Goal: Information Seeking & Learning: Learn about a topic

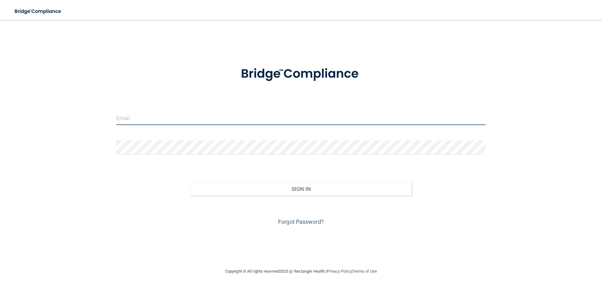
click at [146, 116] on input "email" at bounding box center [300, 118] width 369 height 14
type input "[EMAIL_ADDRESS][DOMAIN_NAME]"
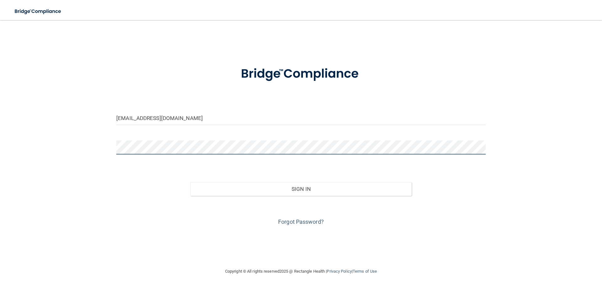
click at [190, 182] on button "Sign In" at bounding box center [301, 189] width 222 height 14
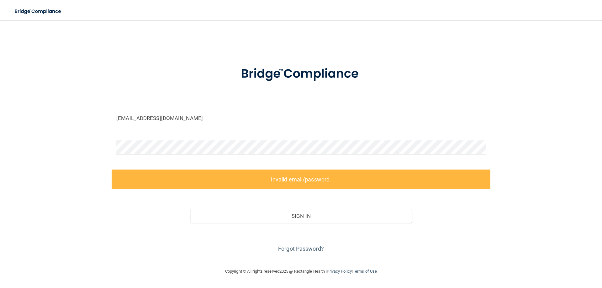
click at [191, 155] on div at bounding box center [301, 149] width 379 height 19
click at [116, 151] on div at bounding box center [301, 149] width 379 height 19
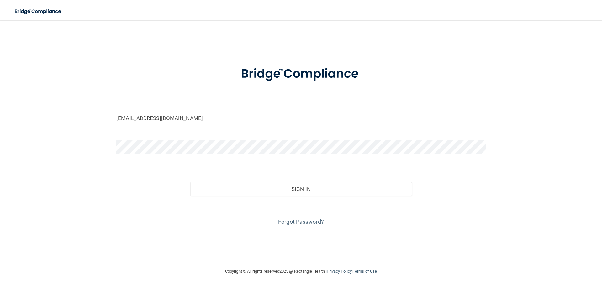
click at [190, 182] on button "Sign In" at bounding box center [301, 189] width 222 height 14
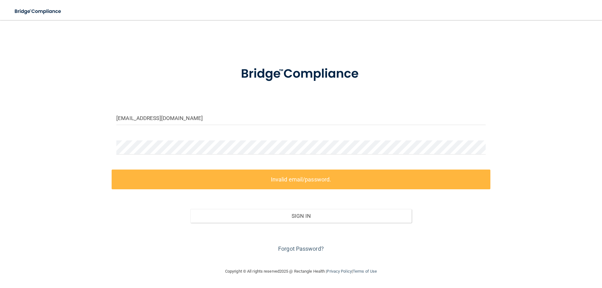
click at [157, 158] on div at bounding box center [301, 149] width 379 height 19
click at [285, 249] on link "Forgot Password?" at bounding box center [301, 248] width 46 height 7
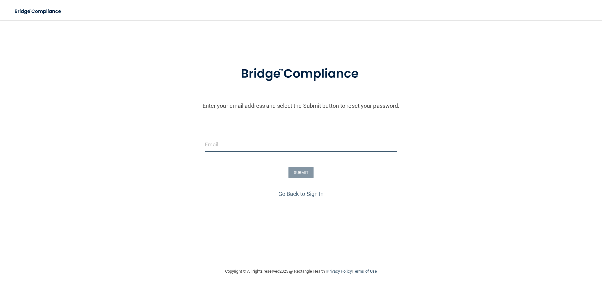
click at [247, 147] on input "email" at bounding box center [301, 145] width 192 height 14
type input "[EMAIL_ADDRESS][DOMAIN_NAME]"
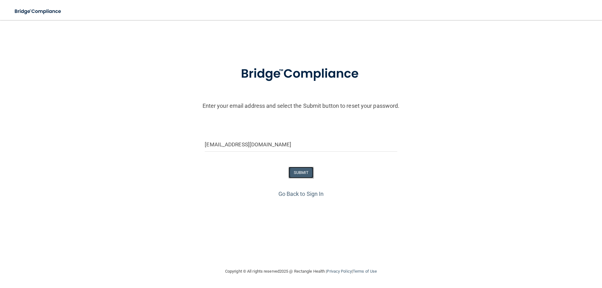
click at [300, 169] on button "SUBMIT" at bounding box center [300, 173] width 25 height 12
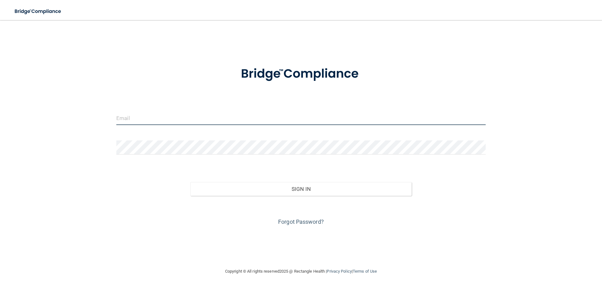
click at [132, 118] on input "email" at bounding box center [300, 118] width 369 height 14
type input "[EMAIL_ADDRESS][DOMAIN_NAME]"
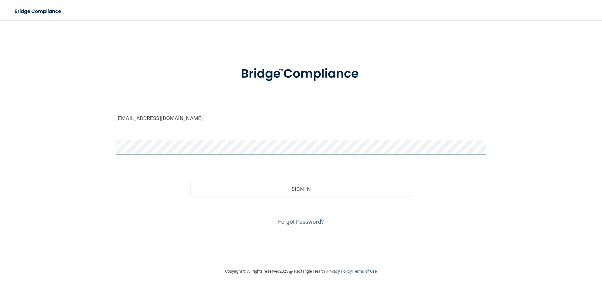
click at [190, 182] on button "Sign In" at bounding box center [301, 189] width 222 height 14
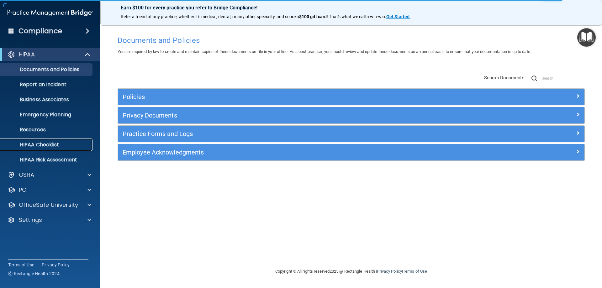
click at [46, 148] on p "HIPAA Checklist" at bounding box center [47, 145] width 86 height 6
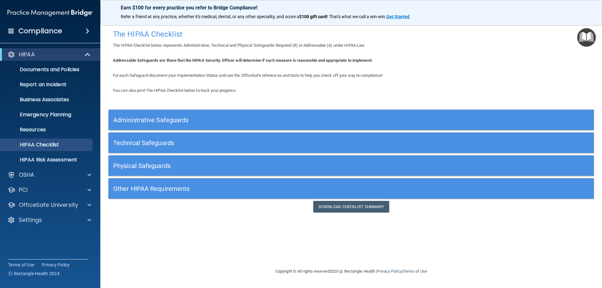
click at [80, 58] on div "HIPAA" at bounding box center [50, 54] width 100 height 13
click at [86, 55] on span at bounding box center [88, 55] width 5 height 8
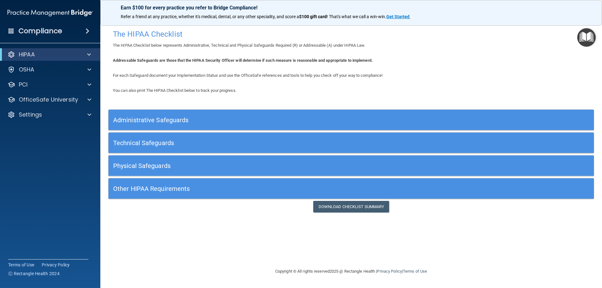
click at [89, 31] on span at bounding box center [88, 31] width 4 height 8
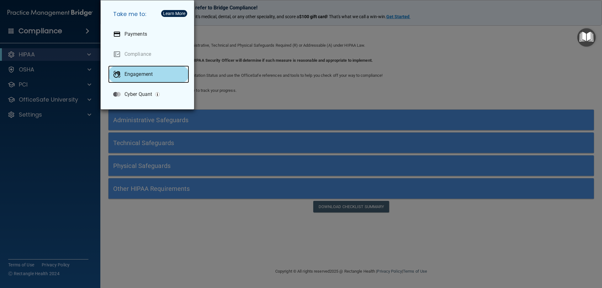
click at [128, 77] on p "Engagement" at bounding box center [138, 74] width 28 height 6
click at [67, 150] on div "Take me to: Payments Compliance Engagement Cyber Quant" at bounding box center [301, 144] width 602 height 288
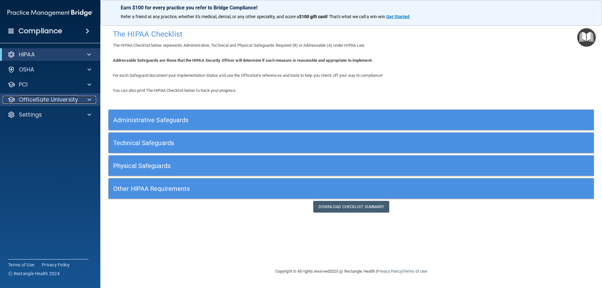
click at [86, 101] on div at bounding box center [89, 100] width 16 height 8
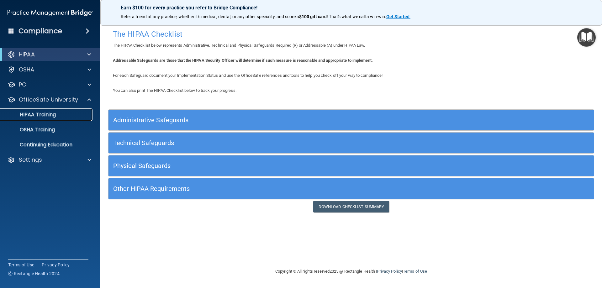
click at [51, 115] on p "HIPAA Training" at bounding box center [30, 115] width 52 height 6
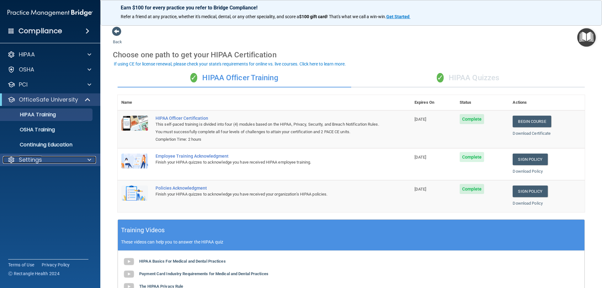
click at [46, 163] on div "Settings" at bounding box center [42, 160] width 78 height 8
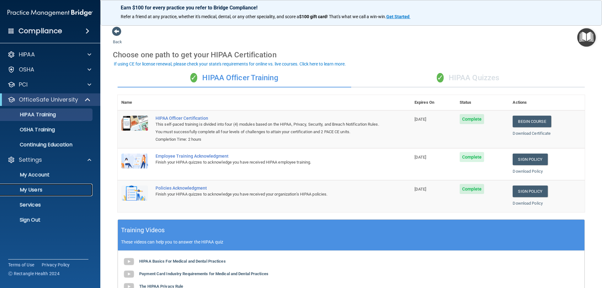
click at [46, 193] on p "My Users" at bounding box center [47, 190] width 86 height 6
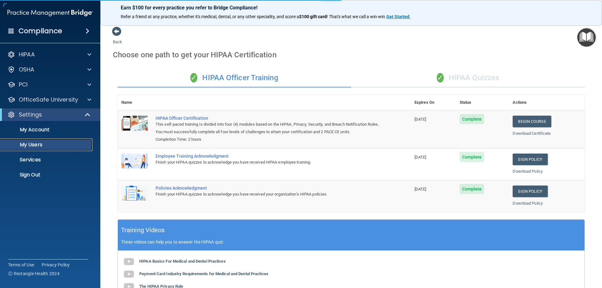
select select "20"
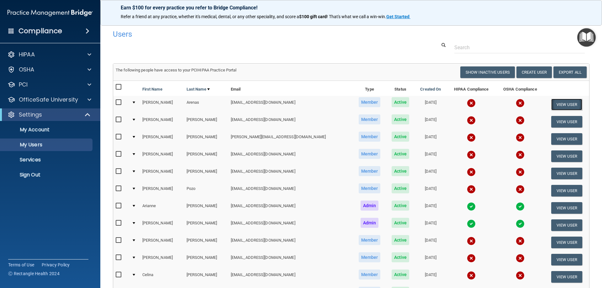
click at [555, 107] on button "View User" at bounding box center [566, 105] width 31 height 12
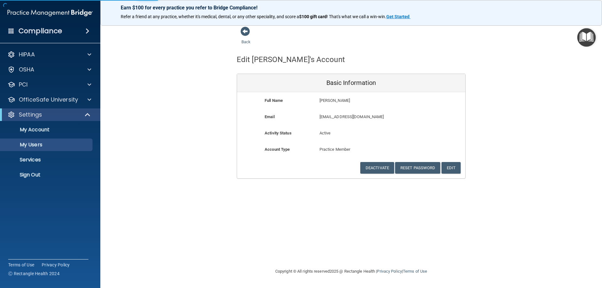
select select "20"
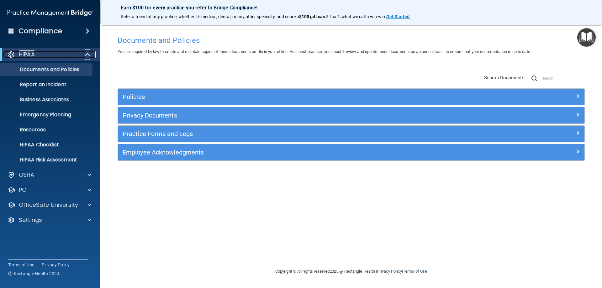
click at [58, 52] on div "HIPAA" at bounding box center [41, 55] width 77 height 8
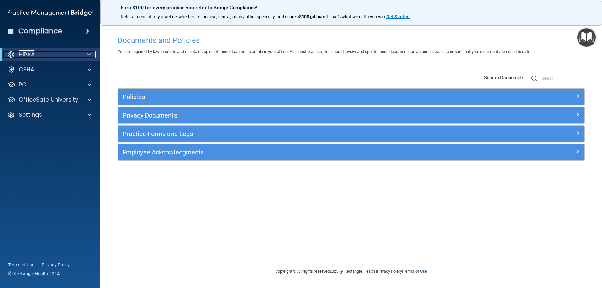
click at [35, 55] on p "HIPAA" at bounding box center [27, 55] width 16 height 8
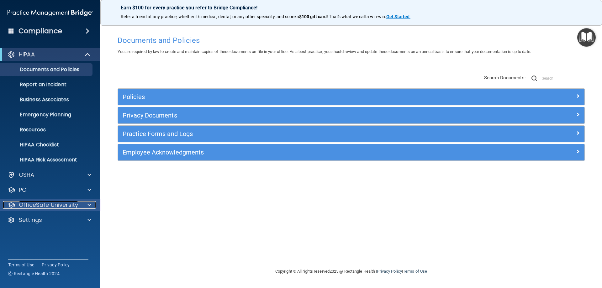
click at [53, 203] on p "OfficeSafe University" at bounding box center [48, 205] width 59 height 8
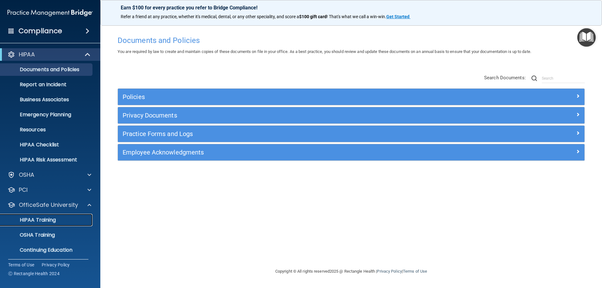
click at [51, 217] on p "HIPAA Training" at bounding box center [30, 220] width 52 height 6
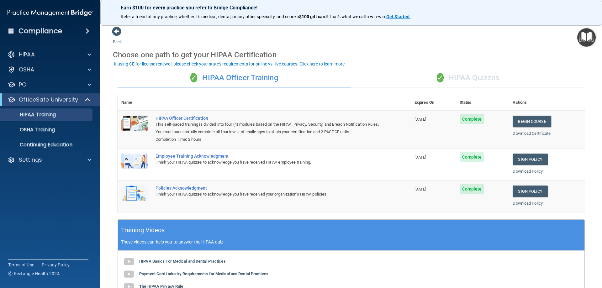
click at [484, 78] on div "✓ HIPAA Quizzes" at bounding box center [467, 78] width 233 height 19
